Goal: Task Accomplishment & Management: Use online tool/utility

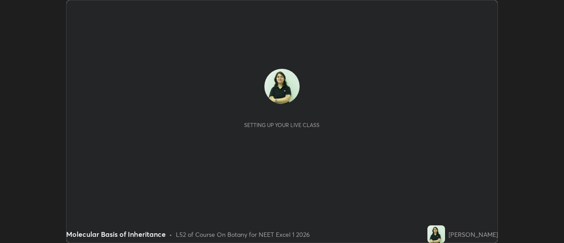
scroll to position [243, 564]
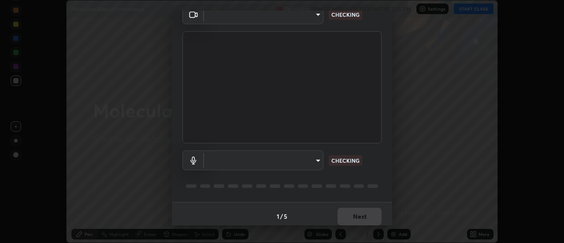
type input "fdf0122543ae5d46c2f8875dbcba14bf7011b669d8ae203f8d69d65b20255b81"
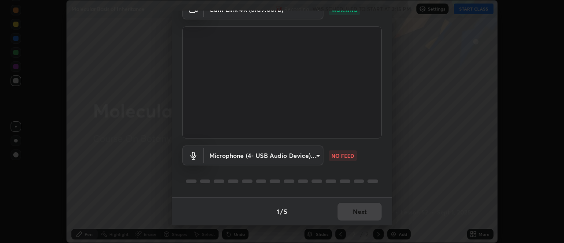
click at [318, 151] on body "Erase all Molecular Basis of Inheritance Recording WAS SCHEDULED TO START AT 3:…" at bounding box center [282, 121] width 564 height 243
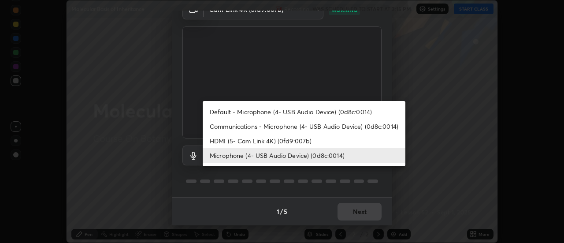
click at [365, 111] on li "Default - Microphone (4- USB Audio Device) (0d8c:0014)" at bounding box center [304, 111] width 203 height 15
type input "default"
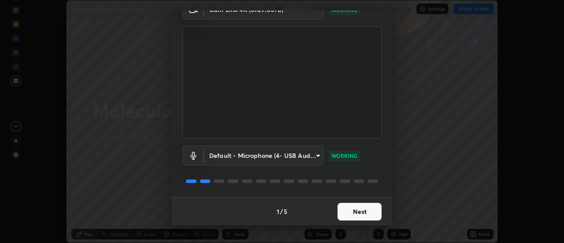
click at [364, 212] on button "Next" at bounding box center [360, 212] width 44 height 18
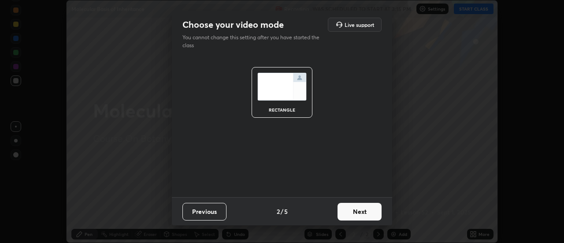
click at [362, 213] on button "Next" at bounding box center [360, 212] width 44 height 18
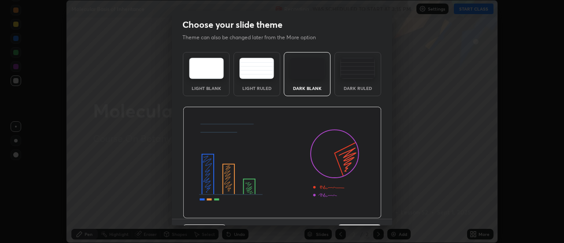
click at [363, 213] on img at bounding box center [282, 163] width 199 height 112
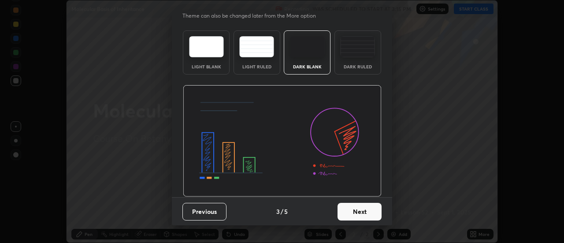
click at [358, 210] on button "Next" at bounding box center [360, 212] width 44 height 18
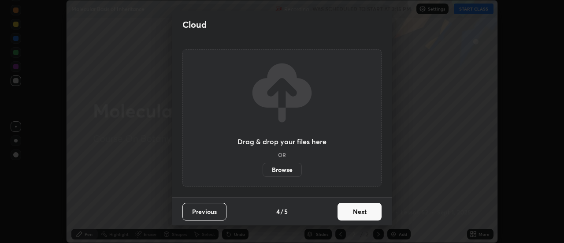
scroll to position [0, 0]
click at [357, 212] on button "Next" at bounding box center [360, 212] width 44 height 18
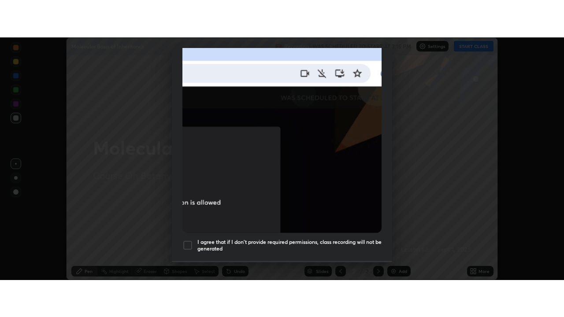
scroll to position [226, 0]
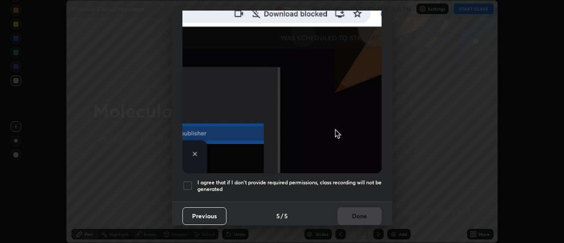
click at [191, 182] on div at bounding box center [187, 185] width 11 height 11
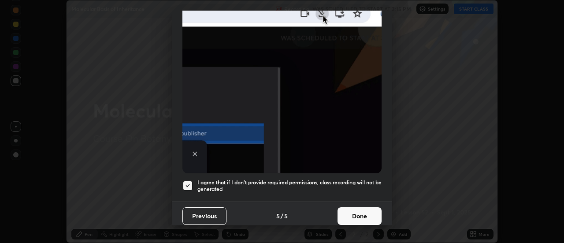
click at [359, 207] on button "Done" at bounding box center [360, 216] width 44 height 18
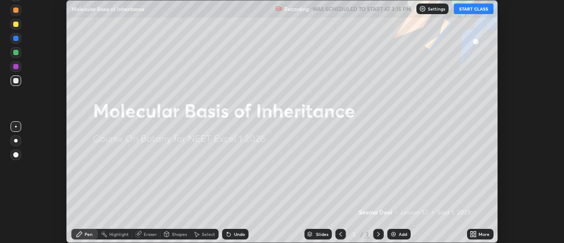
click at [475, 12] on button "START CLASS" at bounding box center [474, 9] width 40 height 11
click at [480, 236] on div "More" at bounding box center [484, 234] width 11 height 4
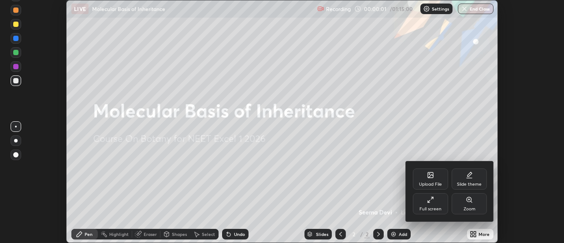
click at [435, 201] on div "Full screen" at bounding box center [430, 203] width 35 height 21
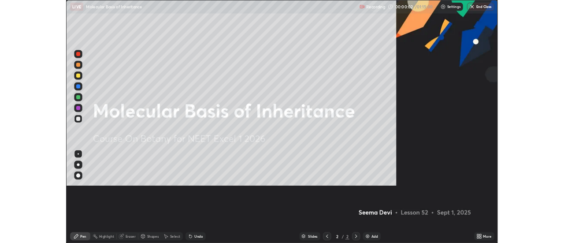
scroll to position [317, 564]
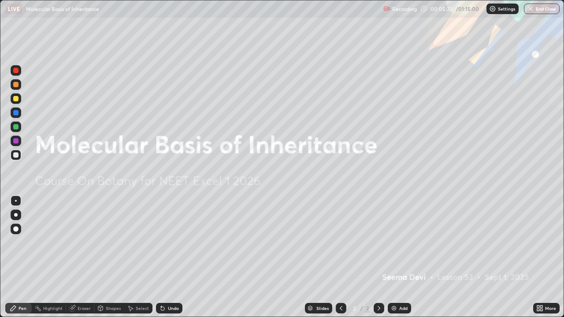
click at [397, 242] on div "Add" at bounding box center [399, 308] width 23 height 11
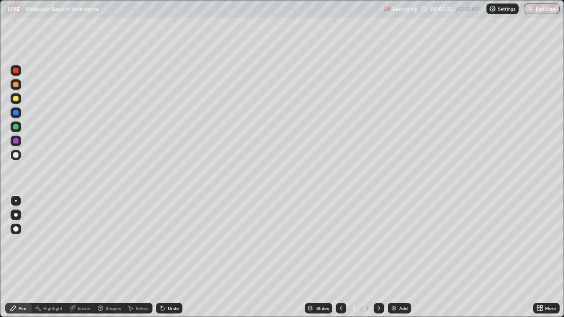
click at [170, 242] on div "Undo" at bounding box center [169, 308] width 26 height 11
click at [16, 215] on div at bounding box center [16, 215] width 4 height 4
click at [15, 116] on div at bounding box center [16, 113] width 11 height 11
click at [15, 99] on div at bounding box center [15, 98] width 5 height 5
click at [15, 154] on div at bounding box center [15, 154] width 5 height 5
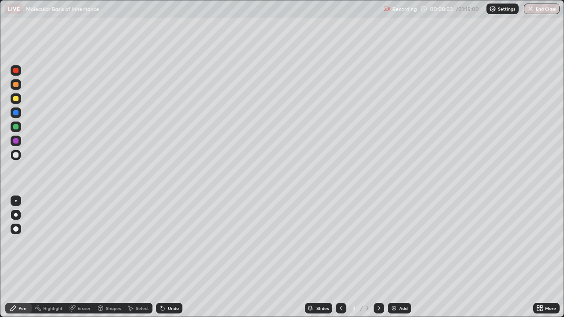
click at [16, 100] on div at bounding box center [15, 98] width 5 height 5
click at [17, 155] on div at bounding box center [15, 154] width 5 height 5
click at [17, 128] on div at bounding box center [15, 126] width 5 height 5
click at [170, 242] on div "Undo" at bounding box center [173, 308] width 11 height 4
click at [15, 154] on div at bounding box center [15, 154] width 5 height 5
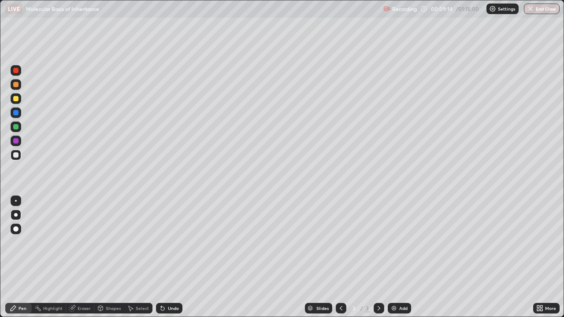
click at [15, 99] on div at bounding box center [15, 98] width 5 height 5
click at [15, 85] on div at bounding box center [15, 84] width 5 height 5
click at [14, 127] on div at bounding box center [15, 126] width 5 height 5
click at [15, 156] on div at bounding box center [15, 154] width 5 height 5
click at [16, 141] on div at bounding box center [15, 140] width 5 height 5
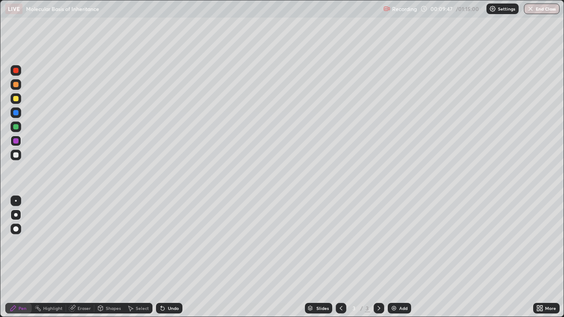
click at [17, 99] on div at bounding box center [15, 98] width 5 height 5
click at [17, 127] on div at bounding box center [15, 126] width 5 height 5
click at [18, 154] on div at bounding box center [15, 154] width 5 height 5
click at [18, 143] on div at bounding box center [15, 140] width 5 height 5
click at [19, 85] on div at bounding box center [16, 84] width 11 height 11
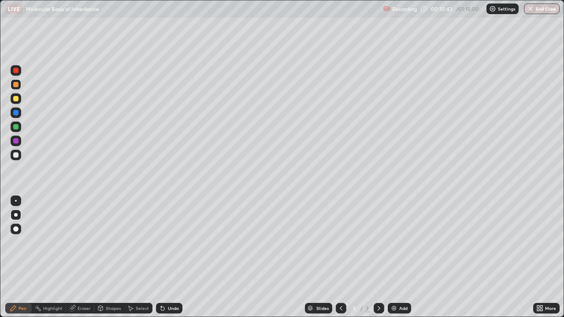
click at [21, 242] on div "Pen" at bounding box center [18, 308] width 26 height 11
click at [16, 141] on div at bounding box center [15, 140] width 5 height 5
click at [15, 155] on div at bounding box center [15, 154] width 5 height 5
click at [401, 242] on div "Add" at bounding box center [403, 308] width 8 height 4
click at [14, 101] on div at bounding box center [15, 98] width 5 height 5
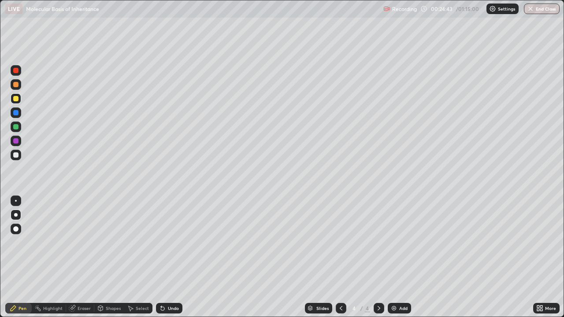
click at [19, 141] on div at bounding box center [16, 141] width 11 height 11
click at [398, 242] on div "Add" at bounding box center [399, 308] width 23 height 11
click at [168, 242] on div "Undo" at bounding box center [173, 308] width 11 height 4
click at [166, 242] on div "Undo" at bounding box center [169, 308] width 26 height 11
click at [16, 153] on div at bounding box center [15, 154] width 5 height 5
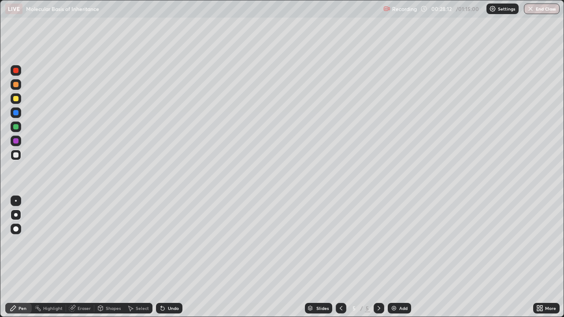
click at [171, 242] on div "Undo" at bounding box center [169, 308] width 26 height 11
click at [16, 101] on div at bounding box center [15, 98] width 5 height 5
click at [16, 155] on div at bounding box center [15, 154] width 5 height 5
click at [19, 126] on div at bounding box center [16, 127] width 11 height 11
click at [15, 158] on div at bounding box center [16, 155] width 11 height 11
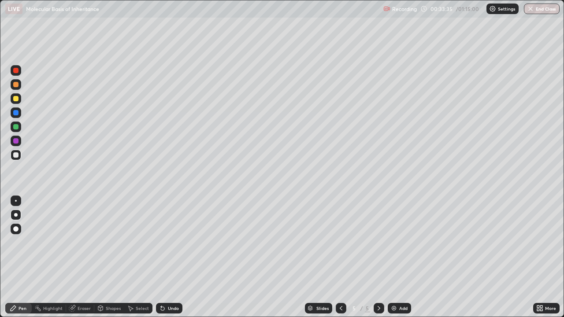
click at [83, 242] on div "Eraser" at bounding box center [84, 308] width 13 height 4
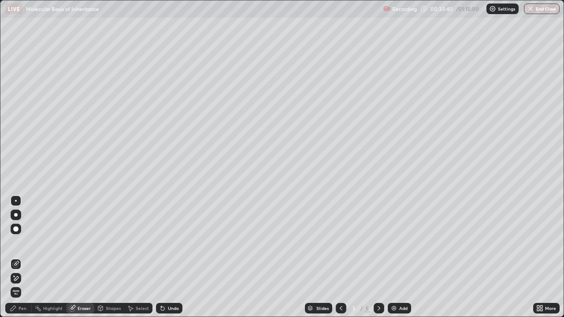
click at [24, 242] on div "Pen" at bounding box center [18, 308] width 26 height 11
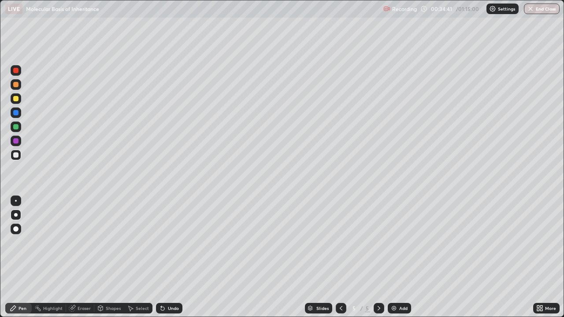
click at [401, 242] on div "Add" at bounding box center [403, 308] width 8 height 4
click at [169, 242] on div "Undo" at bounding box center [173, 308] width 11 height 4
click at [171, 242] on div "Undo" at bounding box center [173, 308] width 11 height 4
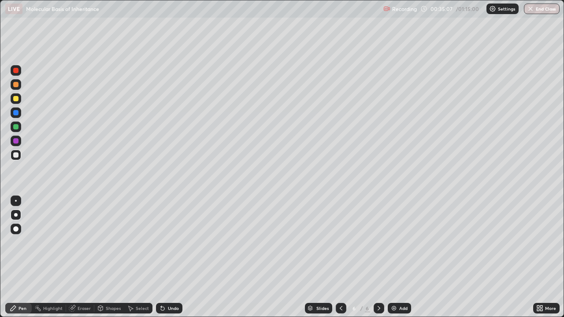
click at [173, 242] on div "Undo" at bounding box center [173, 308] width 11 height 4
click at [17, 100] on div at bounding box center [15, 98] width 5 height 5
click at [165, 242] on div "Undo" at bounding box center [169, 308] width 26 height 11
click at [171, 242] on div "Undo" at bounding box center [173, 308] width 11 height 4
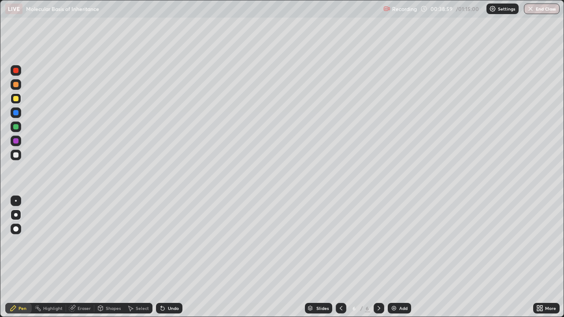
click at [398, 242] on div "Add" at bounding box center [399, 308] width 23 height 11
click at [18, 129] on div at bounding box center [16, 127] width 11 height 11
click at [17, 113] on div at bounding box center [15, 112] width 5 height 5
click at [17, 155] on div at bounding box center [15, 154] width 5 height 5
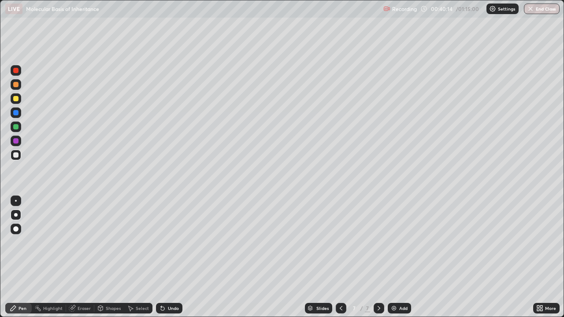
click at [17, 101] on div at bounding box center [15, 98] width 5 height 5
click at [15, 155] on div at bounding box center [15, 154] width 5 height 5
click at [14, 100] on div at bounding box center [15, 98] width 5 height 5
click at [16, 201] on div at bounding box center [16, 201] width 2 height 2
click at [16, 156] on div at bounding box center [15, 154] width 5 height 5
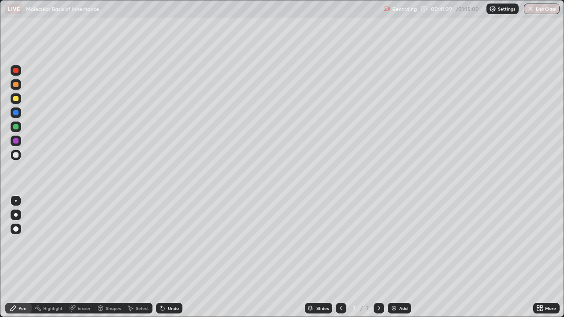
click at [15, 201] on div at bounding box center [16, 201] width 2 height 2
click at [172, 242] on div "Undo" at bounding box center [173, 308] width 11 height 4
click at [173, 242] on div "Undo" at bounding box center [173, 308] width 11 height 4
click at [82, 242] on div "Eraser" at bounding box center [84, 308] width 13 height 4
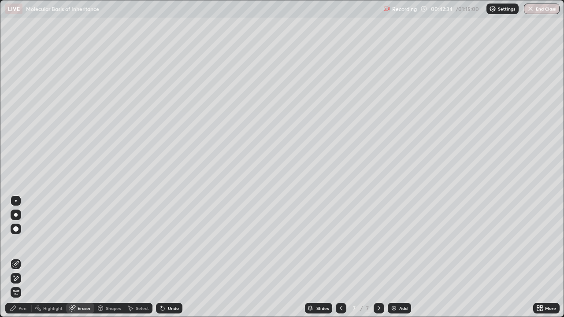
click at [21, 242] on div "Pen" at bounding box center [23, 308] width 8 height 4
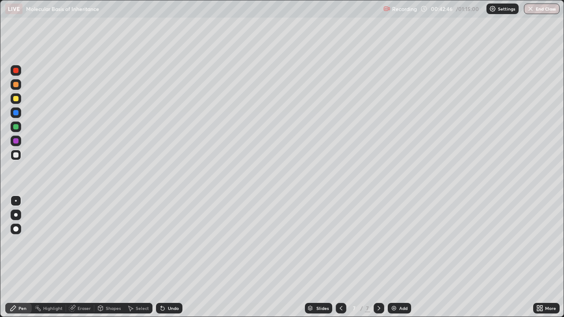
click at [17, 128] on div at bounding box center [15, 126] width 5 height 5
click at [17, 86] on div at bounding box center [15, 84] width 5 height 5
click at [171, 242] on div "Undo" at bounding box center [169, 308] width 26 height 11
click at [83, 242] on div "Eraser" at bounding box center [84, 308] width 13 height 4
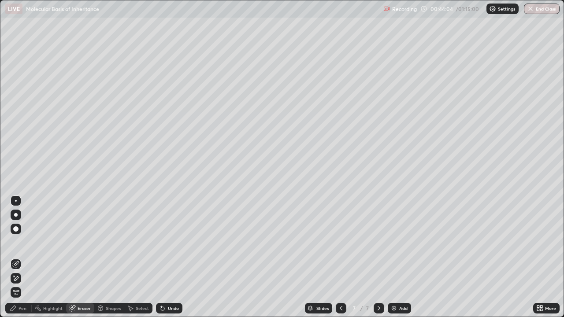
click at [23, 242] on div "Pen" at bounding box center [23, 308] width 8 height 4
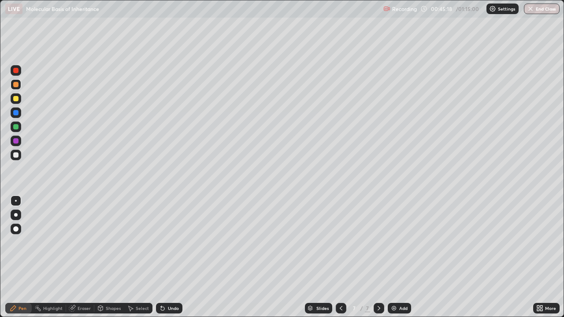
click at [16, 126] on div at bounding box center [15, 126] width 5 height 5
click at [16, 103] on div at bounding box center [16, 98] width 11 height 11
click at [16, 155] on div at bounding box center [15, 154] width 5 height 5
click at [17, 215] on div at bounding box center [16, 215] width 4 height 4
click at [20, 101] on div at bounding box center [16, 98] width 11 height 11
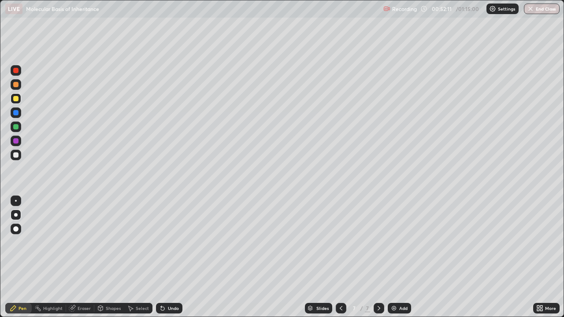
click at [20, 129] on div at bounding box center [16, 127] width 11 height 11
click at [20, 157] on div at bounding box center [16, 155] width 11 height 11
click at [17, 102] on div at bounding box center [16, 98] width 11 height 11
click at [16, 201] on div at bounding box center [16, 201] width 2 height 2
click at [169, 242] on div "Undo" at bounding box center [173, 308] width 11 height 4
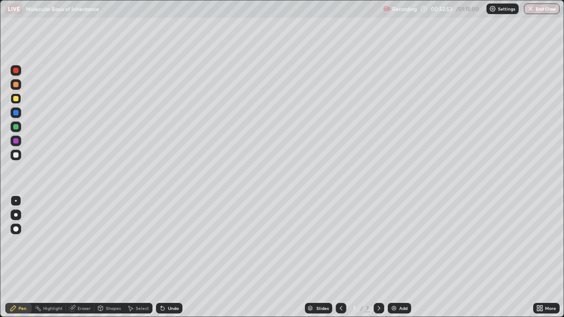
click at [16, 87] on div at bounding box center [15, 84] width 5 height 5
click at [175, 242] on div "Undo" at bounding box center [173, 308] width 11 height 4
click at [169, 242] on div "Undo" at bounding box center [173, 308] width 11 height 4
click at [167, 242] on div "Undo" at bounding box center [169, 308] width 26 height 11
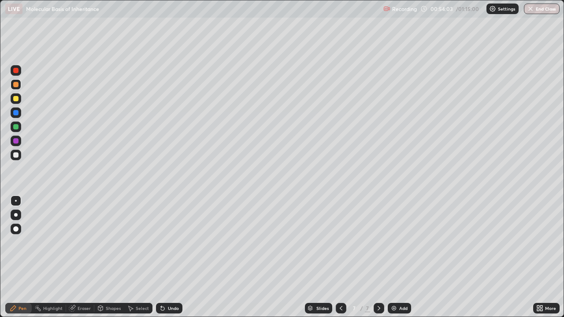
click at [167, 242] on div "Undo" at bounding box center [169, 308] width 26 height 11
click at [169, 242] on div "Undo" at bounding box center [169, 308] width 26 height 11
click at [174, 242] on div "Undo" at bounding box center [173, 308] width 11 height 4
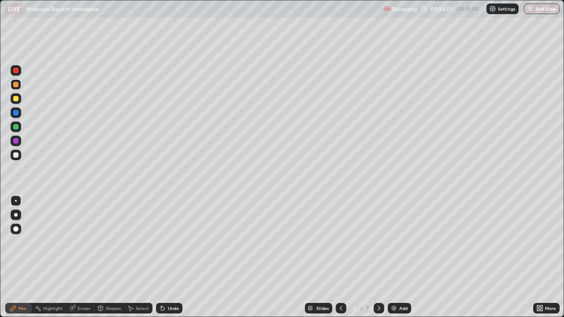
click at [15, 153] on div at bounding box center [15, 154] width 5 height 5
click at [14, 142] on div at bounding box center [15, 140] width 5 height 5
click at [16, 215] on div at bounding box center [16, 215] width 4 height 4
click at [82, 242] on div "Eraser" at bounding box center [84, 308] width 13 height 4
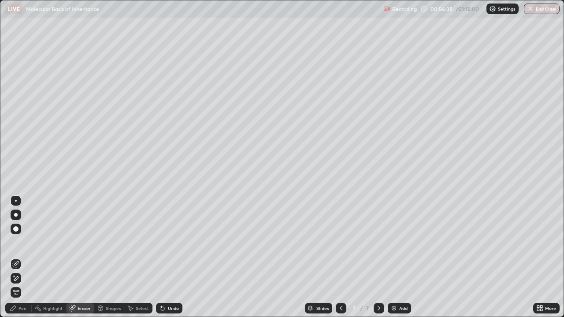
click at [23, 242] on div "Pen" at bounding box center [23, 308] width 8 height 4
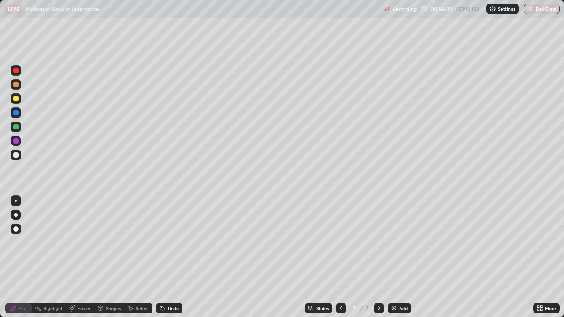
click at [17, 153] on div at bounding box center [15, 154] width 5 height 5
click at [108, 242] on div "Shapes" at bounding box center [109, 308] width 30 height 11
click at [168, 242] on div "Undo" at bounding box center [169, 308] width 26 height 11
click at [21, 242] on div "Pen" at bounding box center [23, 308] width 8 height 4
click at [168, 242] on div "Undo" at bounding box center [173, 308] width 11 height 4
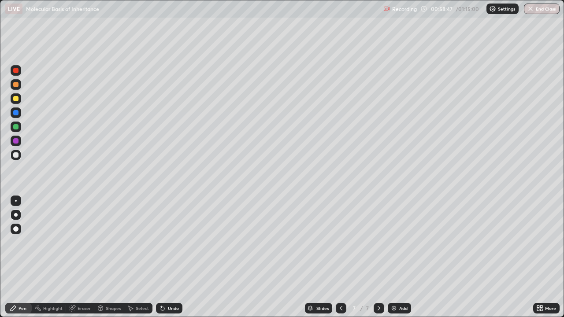
click at [21, 242] on div "Pen" at bounding box center [23, 308] width 8 height 4
click at [17, 159] on div at bounding box center [16, 155] width 11 height 11
click at [171, 242] on div "Undo" at bounding box center [173, 308] width 11 height 4
click at [170, 242] on div "Undo" at bounding box center [173, 308] width 11 height 4
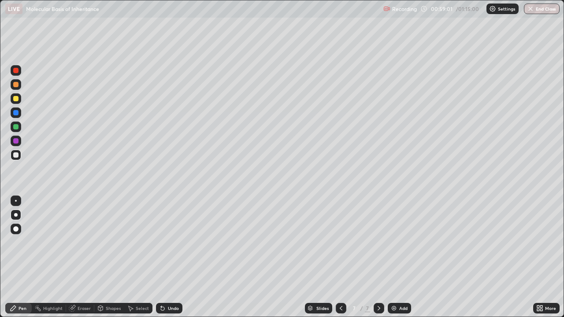
click at [169, 242] on div "Undo" at bounding box center [169, 308] width 26 height 11
click at [80, 242] on div "Eraser" at bounding box center [84, 308] width 13 height 4
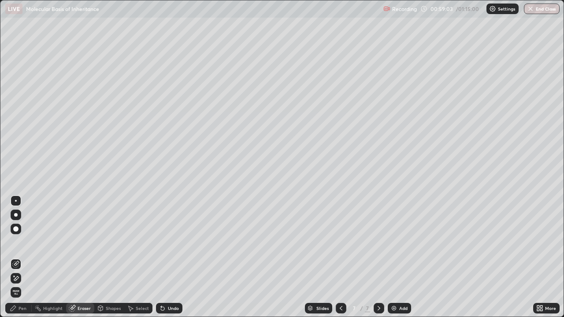
click at [19, 242] on div "Pen" at bounding box center [23, 308] width 8 height 4
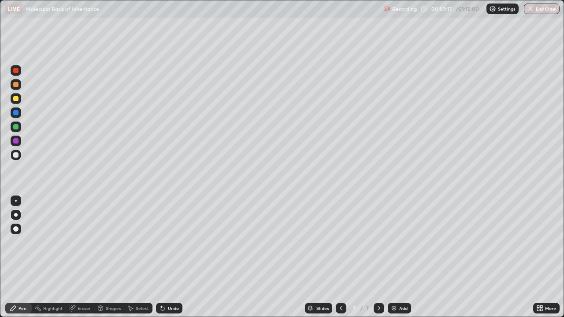
click at [16, 156] on div at bounding box center [15, 154] width 5 height 5
click at [15, 103] on div at bounding box center [16, 98] width 11 height 11
click at [16, 201] on div at bounding box center [16, 201] width 2 height 2
click at [16, 215] on div at bounding box center [16, 215] width 4 height 4
click at [17, 129] on div at bounding box center [15, 126] width 5 height 5
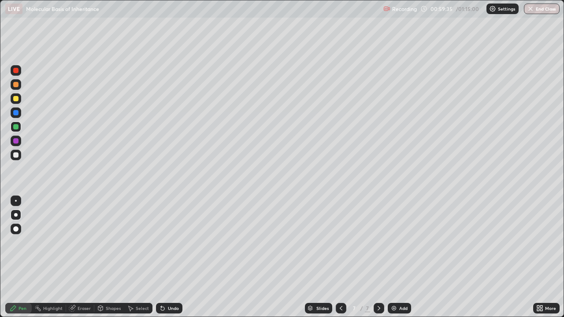
click at [15, 159] on div at bounding box center [16, 155] width 11 height 11
click at [17, 154] on div at bounding box center [15, 154] width 5 height 5
click at [16, 201] on div at bounding box center [16, 201] width 2 height 2
click at [16, 99] on div at bounding box center [15, 98] width 5 height 5
click at [15, 101] on div at bounding box center [15, 98] width 5 height 5
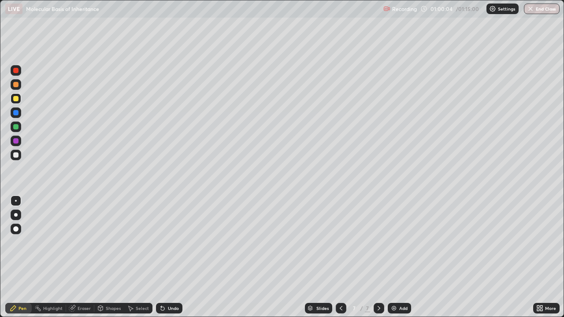
click at [17, 127] on div at bounding box center [15, 126] width 5 height 5
click at [17, 85] on div at bounding box center [15, 84] width 5 height 5
click at [14, 156] on div at bounding box center [15, 154] width 5 height 5
click at [15, 214] on div at bounding box center [16, 215] width 4 height 4
click at [16, 88] on div at bounding box center [16, 84] width 11 height 11
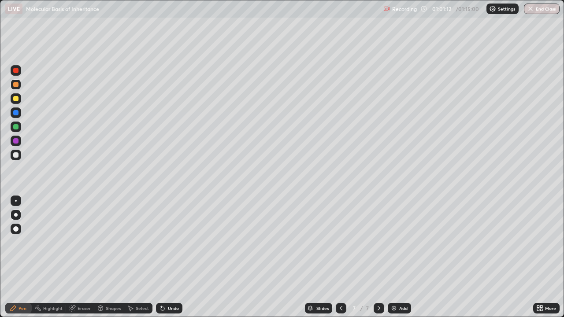
click at [16, 201] on div at bounding box center [16, 201] width 2 height 2
click at [111, 242] on div "Shapes" at bounding box center [113, 308] width 15 height 4
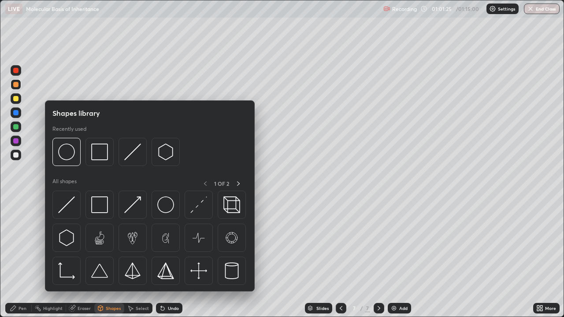
click at [82, 242] on div "Eraser" at bounding box center [84, 308] width 13 height 4
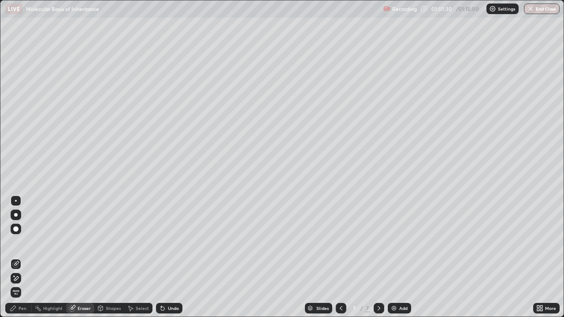
click at [20, 242] on div "Pen" at bounding box center [23, 308] width 8 height 4
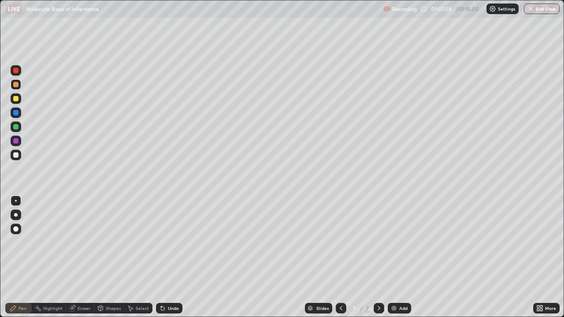
click at [16, 85] on div at bounding box center [15, 84] width 5 height 5
click at [15, 141] on div at bounding box center [15, 140] width 5 height 5
click at [15, 214] on div at bounding box center [16, 215] width 4 height 4
click at [16, 201] on div at bounding box center [16, 201] width 2 height 2
click at [171, 242] on div "Undo" at bounding box center [173, 308] width 11 height 4
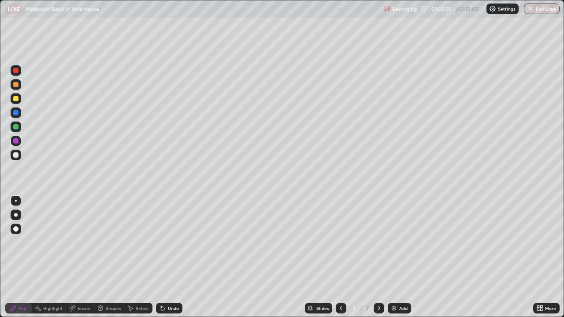
click at [16, 215] on div at bounding box center [16, 215] width 4 height 4
click at [16, 201] on div at bounding box center [16, 201] width 2 height 2
click at [18, 112] on div at bounding box center [15, 112] width 5 height 5
click at [15, 100] on div at bounding box center [15, 98] width 5 height 5
click at [15, 142] on div at bounding box center [15, 140] width 5 height 5
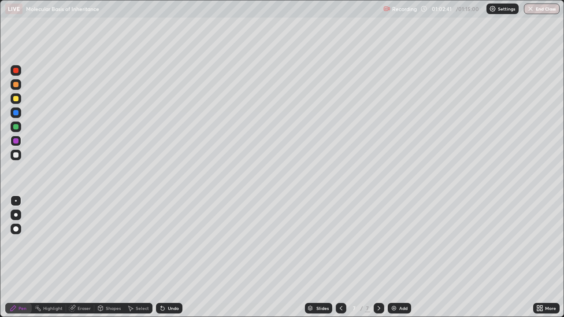
click at [17, 215] on div at bounding box center [16, 215] width 4 height 4
click at [169, 242] on div "Undo" at bounding box center [173, 308] width 11 height 4
click at [171, 242] on div "Undo" at bounding box center [173, 308] width 11 height 4
click at [167, 242] on div "Undo" at bounding box center [169, 308] width 26 height 11
click at [171, 242] on div "Undo" at bounding box center [169, 308] width 26 height 11
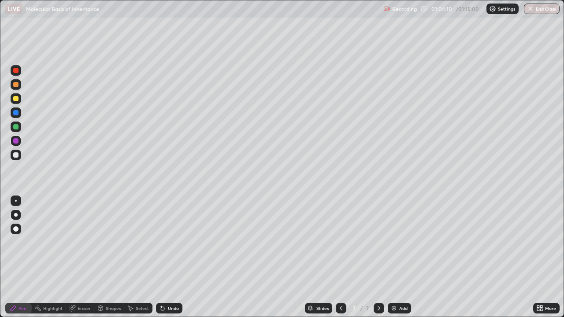
click at [85, 242] on div "Eraser" at bounding box center [84, 308] width 13 height 4
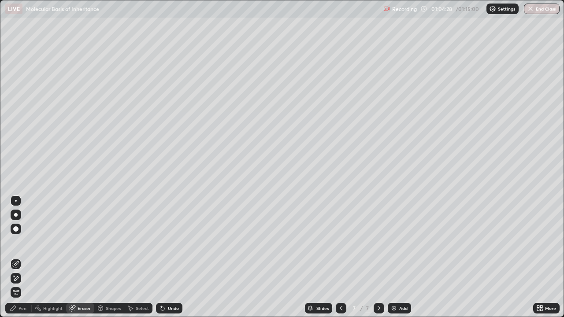
click at [172, 242] on div "Undo" at bounding box center [173, 308] width 11 height 4
click at [163, 242] on icon at bounding box center [163, 309] width 4 height 4
click at [82, 242] on div "Eraser" at bounding box center [84, 308] width 13 height 4
click at [546, 242] on div "More" at bounding box center [550, 308] width 11 height 4
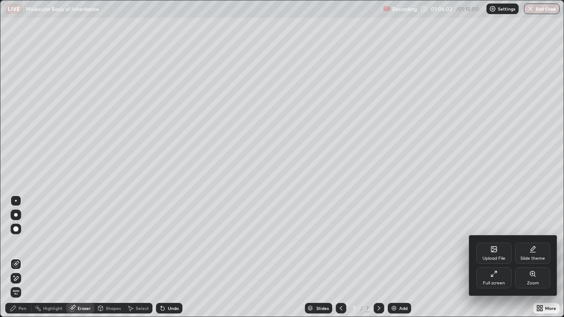
click at [494, 242] on icon at bounding box center [493, 274] width 7 height 7
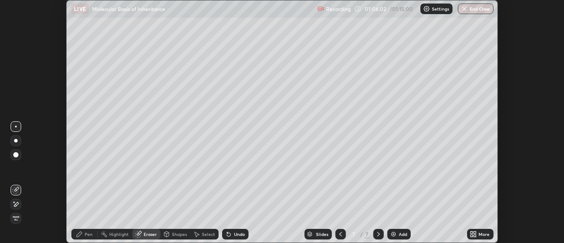
scroll to position [43825, 43504]
click at [480, 11] on button "End Class" at bounding box center [476, 9] width 36 height 11
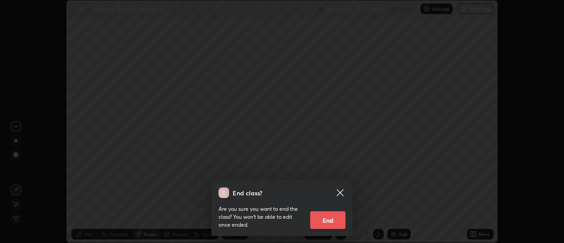
click at [333, 216] on button "End" at bounding box center [327, 220] width 35 height 18
